Goal: Information Seeking & Learning: Find specific page/section

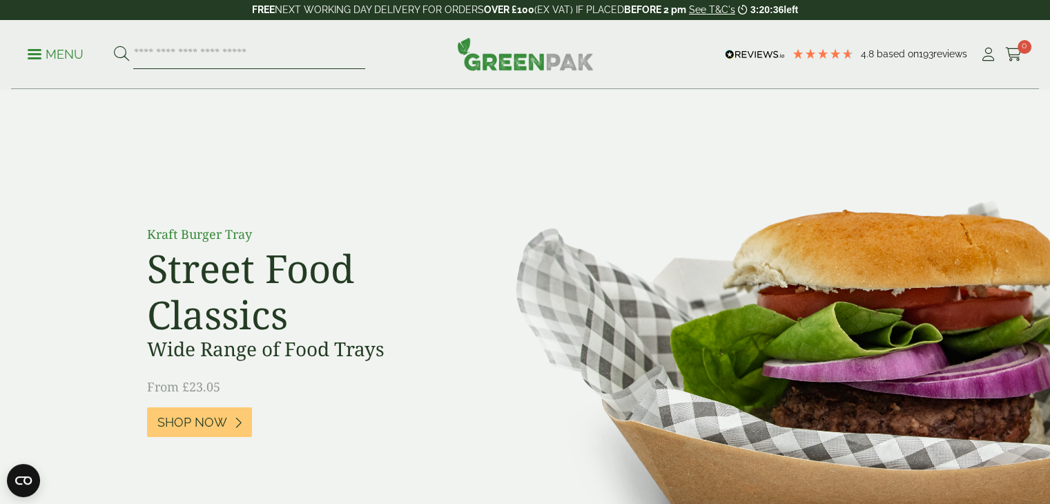
click at [231, 43] on input "search" at bounding box center [249, 54] width 232 height 29
type input "**********"
click at [114, 46] on button at bounding box center [121, 55] width 15 height 18
